Goal: Task Accomplishment & Management: Complete application form

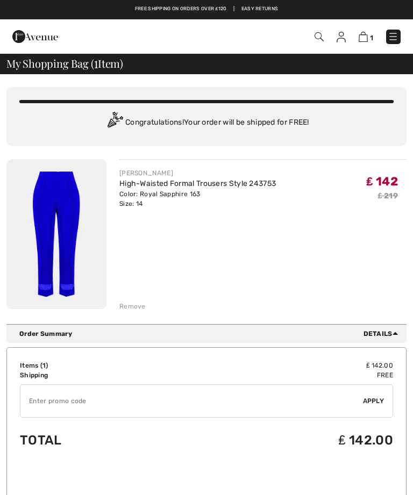
click at [323, 39] on img at bounding box center [318, 36] width 9 height 9
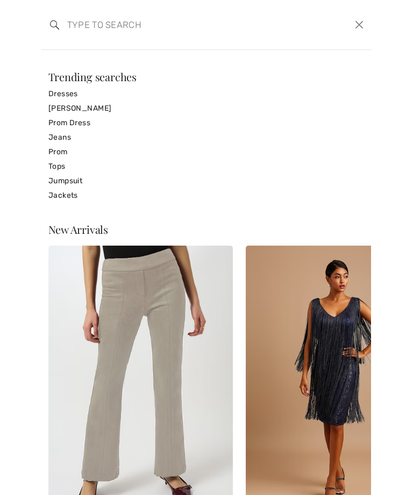
click at [54, 162] on link "Tops" at bounding box center [206, 166] width 317 height 15
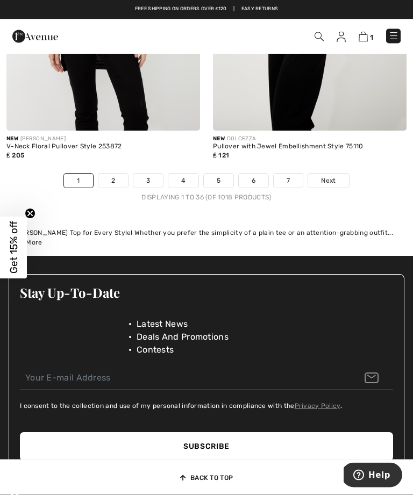
scroll to position [6251, 0]
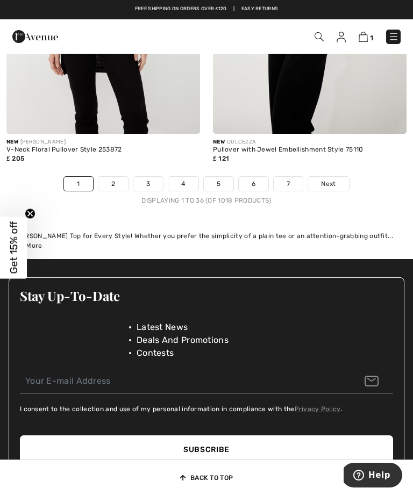
click at [109, 183] on link "2" at bounding box center [113, 184] width 30 height 14
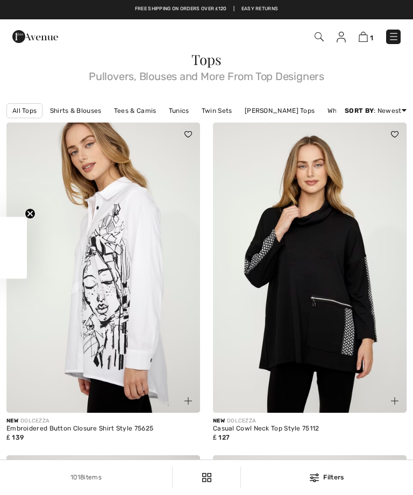
checkbox input "true"
click at [25, 100] on div "Filters 1018 items All Tops Shirts & Blouses Tees & Camis Tunics Twin Sets Jose…" at bounding box center [206, 111] width 413 height 24
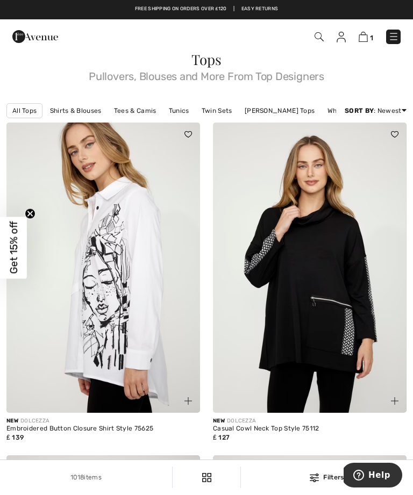
click at [20, 111] on link "All Tops" at bounding box center [24, 110] width 36 height 15
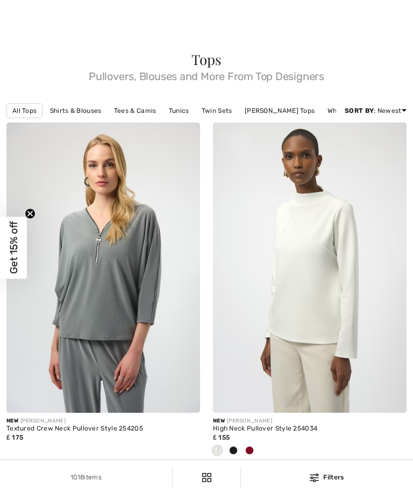
checkbox input "true"
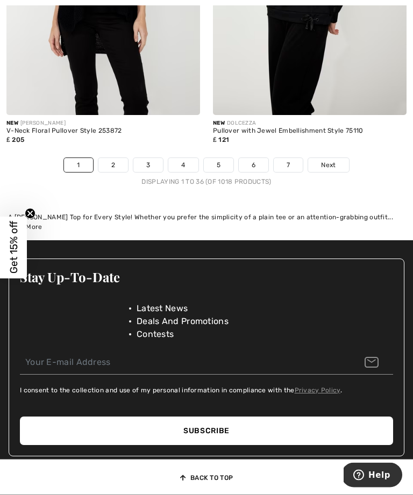
scroll to position [6270, 0]
click at [113, 168] on link "2" at bounding box center [113, 165] width 30 height 14
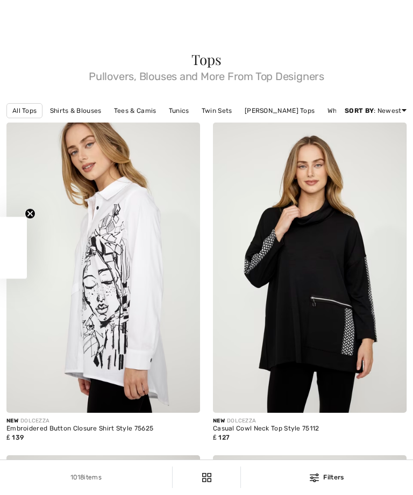
checkbox input "true"
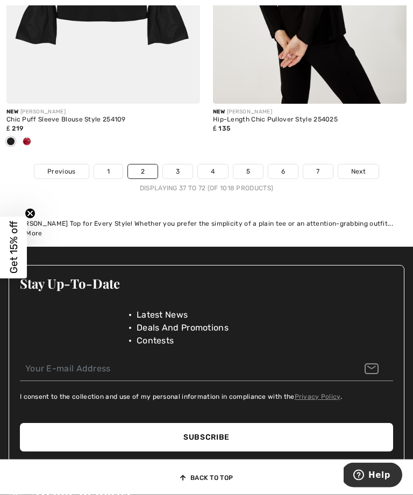
scroll to position [6263, 0]
click at [173, 176] on link "3" at bounding box center [178, 171] width 30 height 14
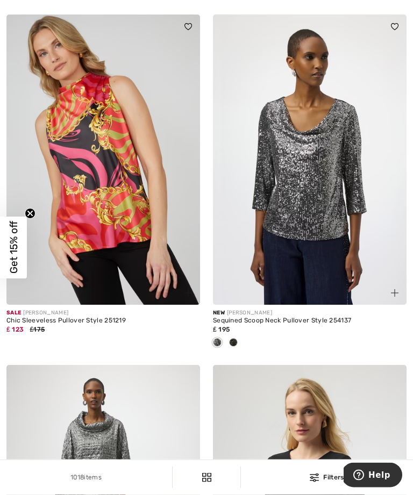
scroll to position [2227, 0]
click at [304, 179] on img at bounding box center [310, 160] width 194 height 290
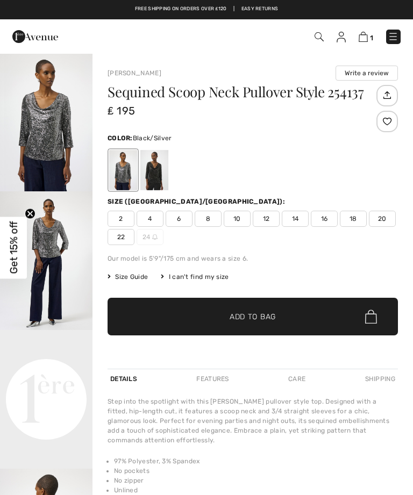
checkbox input "true"
click at [152, 174] on div at bounding box center [154, 170] width 28 height 40
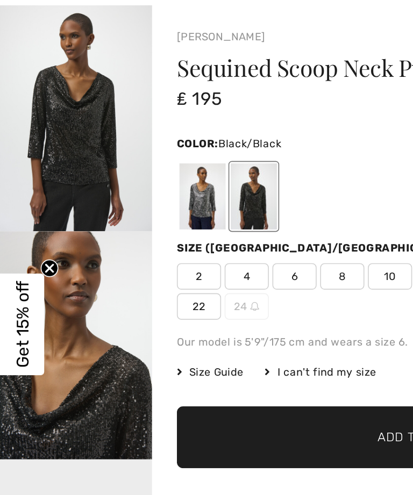
click at [121, 150] on div at bounding box center [123, 170] width 28 height 40
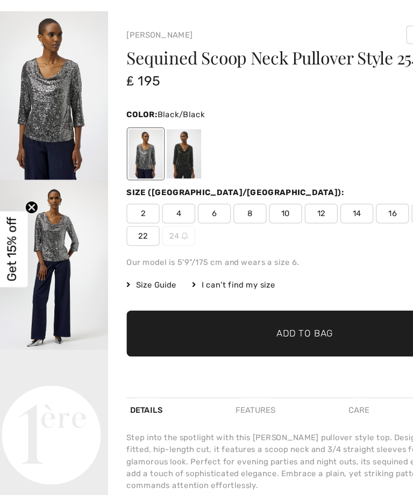
click at [151, 150] on div at bounding box center [154, 170] width 28 height 40
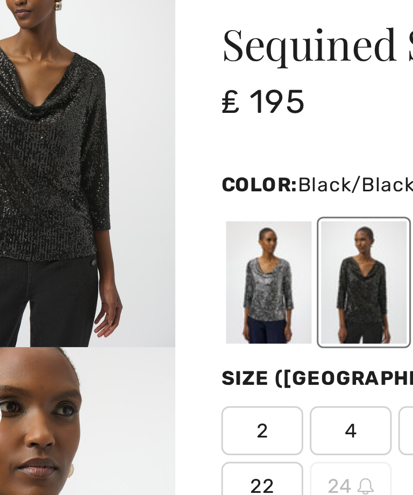
scroll to position [19, 0]
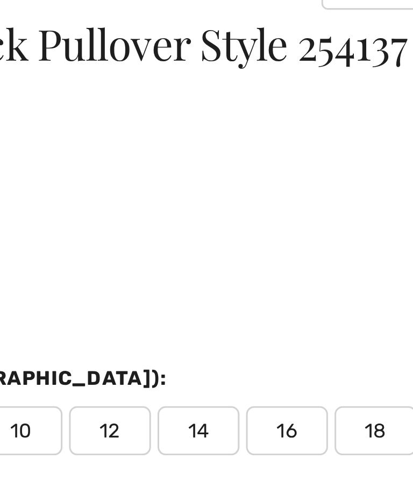
click at [282, 211] on span "14" at bounding box center [295, 219] width 27 height 16
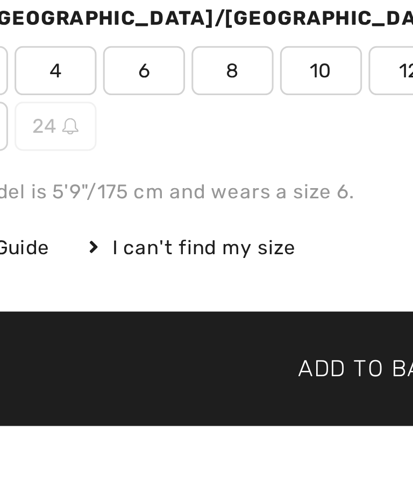
click at [161, 272] on div "I can't find my size" at bounding box center [195, 277] width 68 height 10
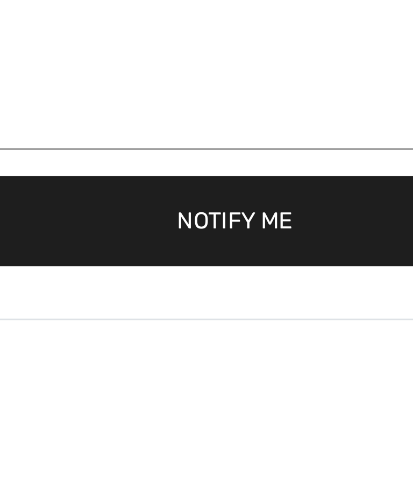
click at [72, 170] on button "Notify Me" at bounding box center [208, 185] width 320 height 30
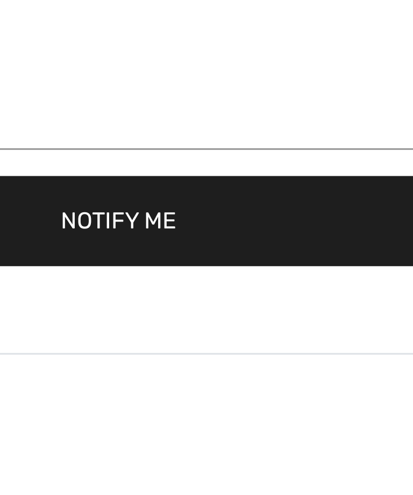
click at [48, 170] on button "Notify Me" at bounding box center [208, 185] width 320 height 30
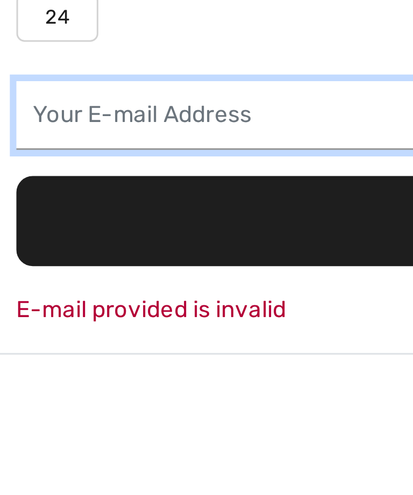
click at [48, 139] on input "email" at bounding box center [208, 150] width 320 height 23
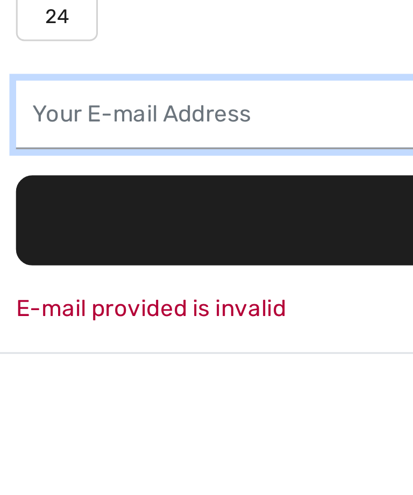
type input "[EMAIL_ADDRESS][DOMAIN_NAME]"
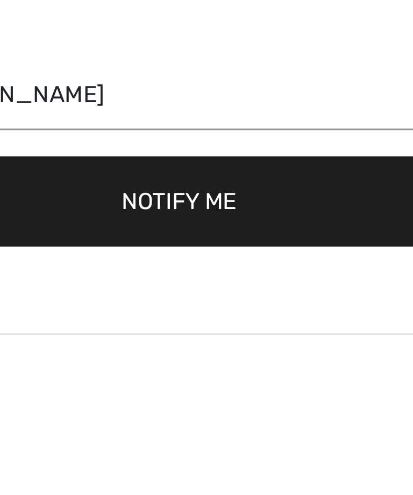
click at [52, 170] on button "Notify Me" at bounding box center [208, 185] width 320 height 30
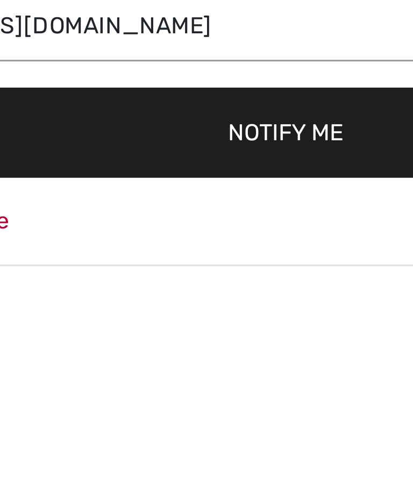
click at [87, 170] on button "Notify Me" at bounding box center [208, 185] width 320 height 30
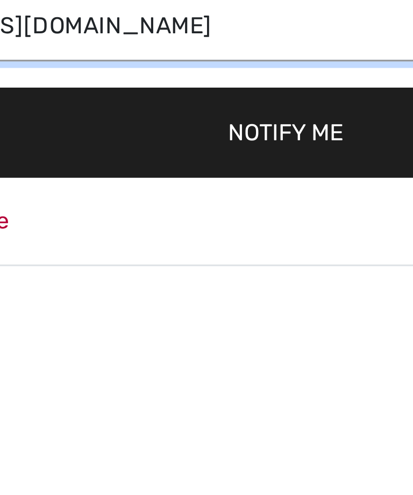
click at [48, 139] on input "[EMAIL_ADDRESS][DOMAIN_NAME]" at bounding box center [208, 150] width 320 height 23
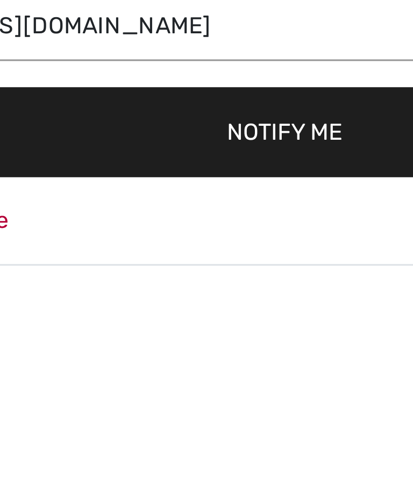
click at [87, 170] on button "Notify Me" at bounding box center [208, 185] width 320 height 30
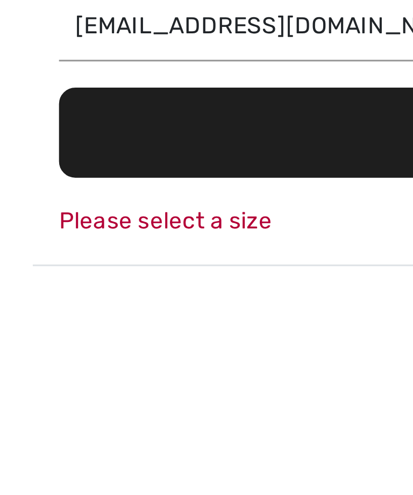
click at [52, 208] on div "Please select a size" at bounding box center [208, 213] width 320 height 11
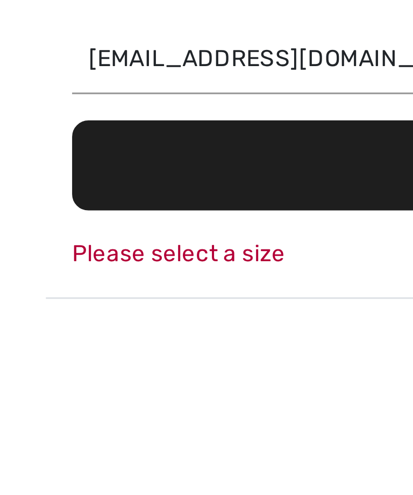
click at [48, 208] on div "Please select a size" at bounding box center [208, 213] width 320 height 11
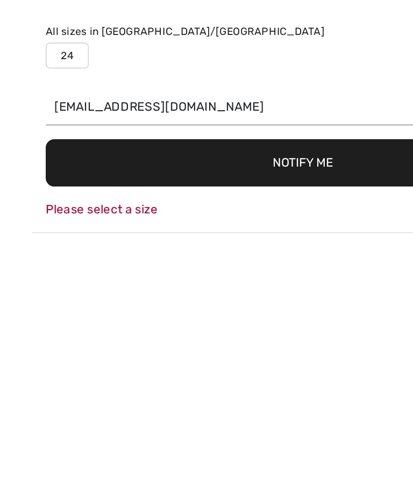
click at [178, 170] on button "Notify Me" at bounding box center [208, 185] width 320 height 30
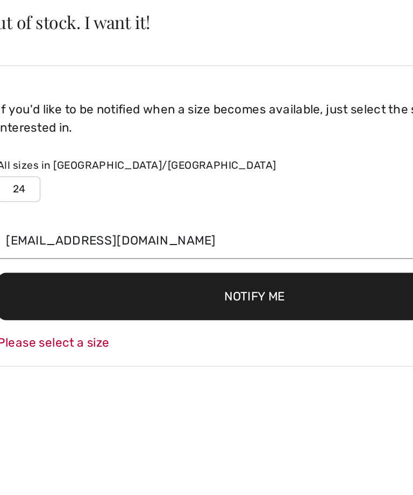
scroll to position [891, 0]
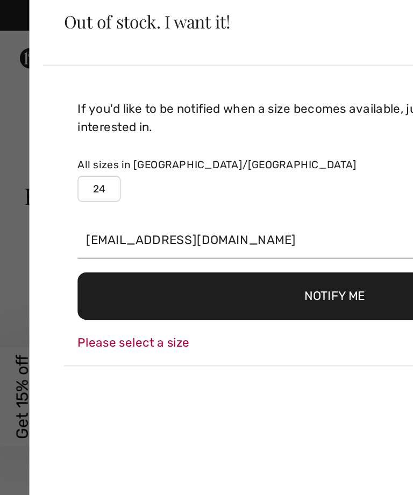
click at [62, 116] on label "24" at bounding box center [61, 118] width 27 height 16
click at [56, 113] on label "24" at bounding box center [61, 118] width 27 height 16
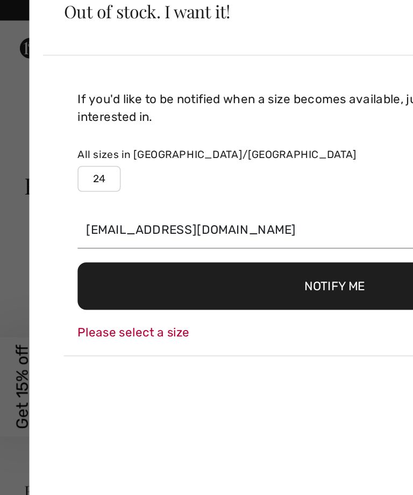
click at [62, 110] on label "24" at bounding box center [61, 118] width 27 height 16
type input "true"
click at [99, 98] on div "All sizes in [GEOGRAPHIC_DATA]/[GEOGRAPHIC_DATA]" at bounding box center [208, 103] width 320 height 10
click at [205, 177] on button "Notify Me" at bounding box center [208, 185] width 320 height 30
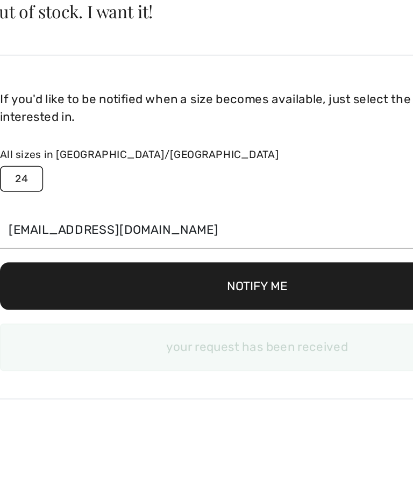
click at [169, 217] on div "your request has been received" at bounding box center [208, 223] width 320 height 30
